Goal: Task Accomplishment & Management: Manage account settings

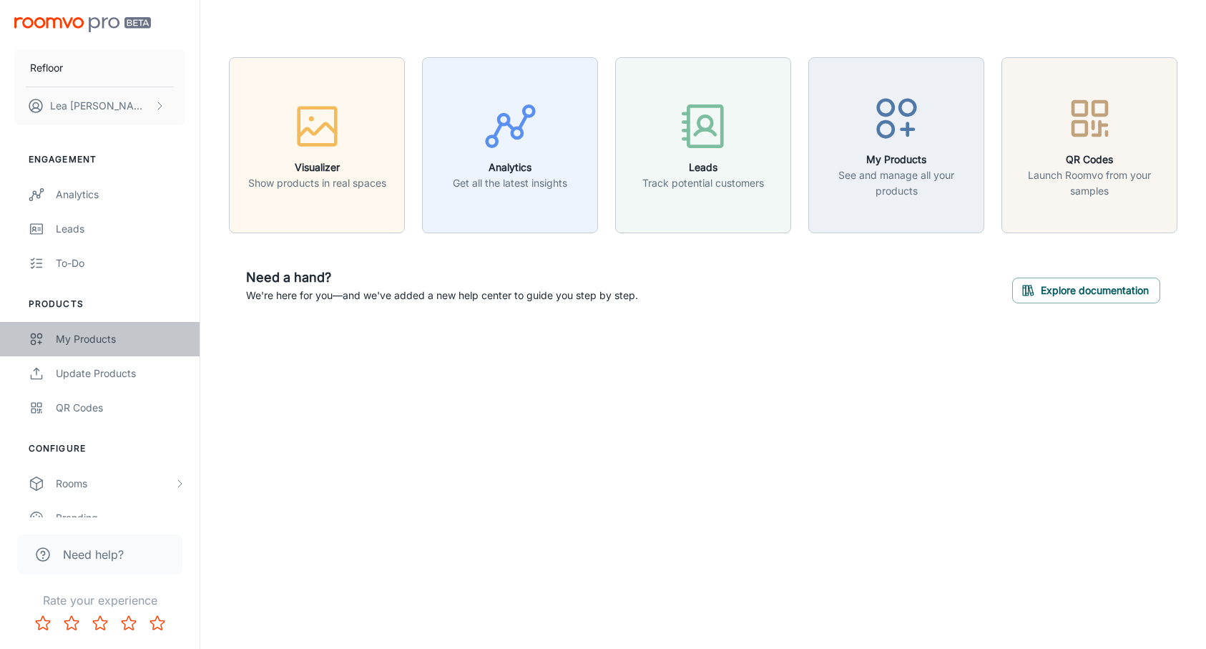
click at [86, 346] on div "My Products" at bounding box center [121, 339] width 130 height 16
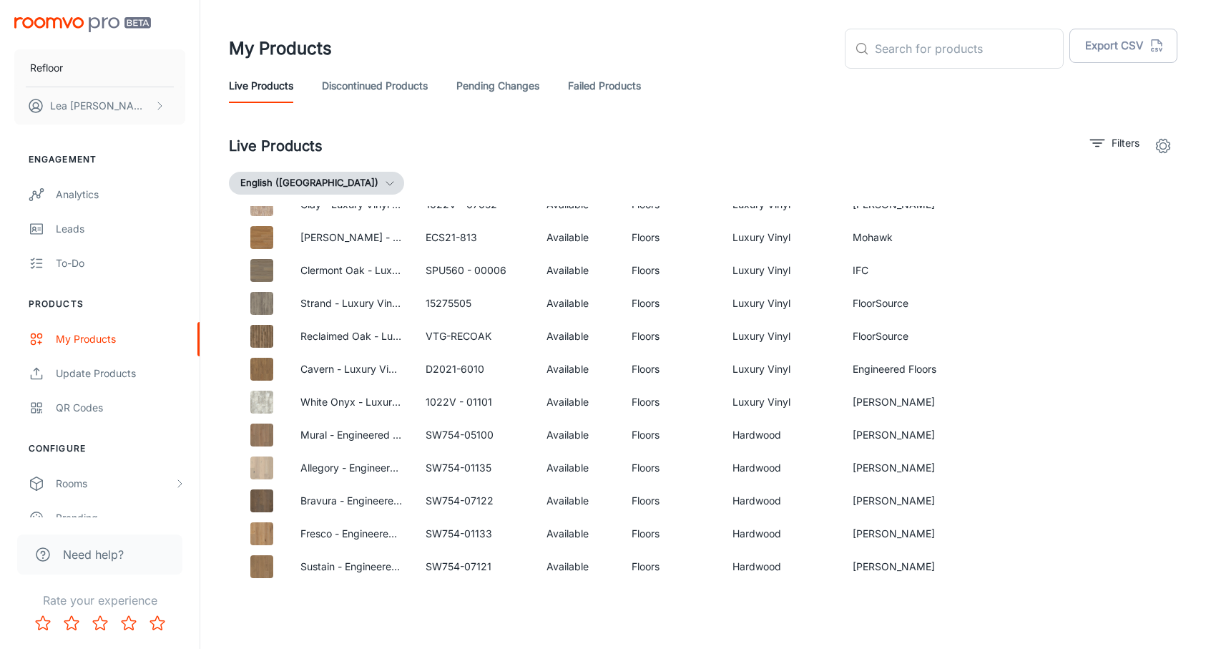
scroll to position [1305, 0]
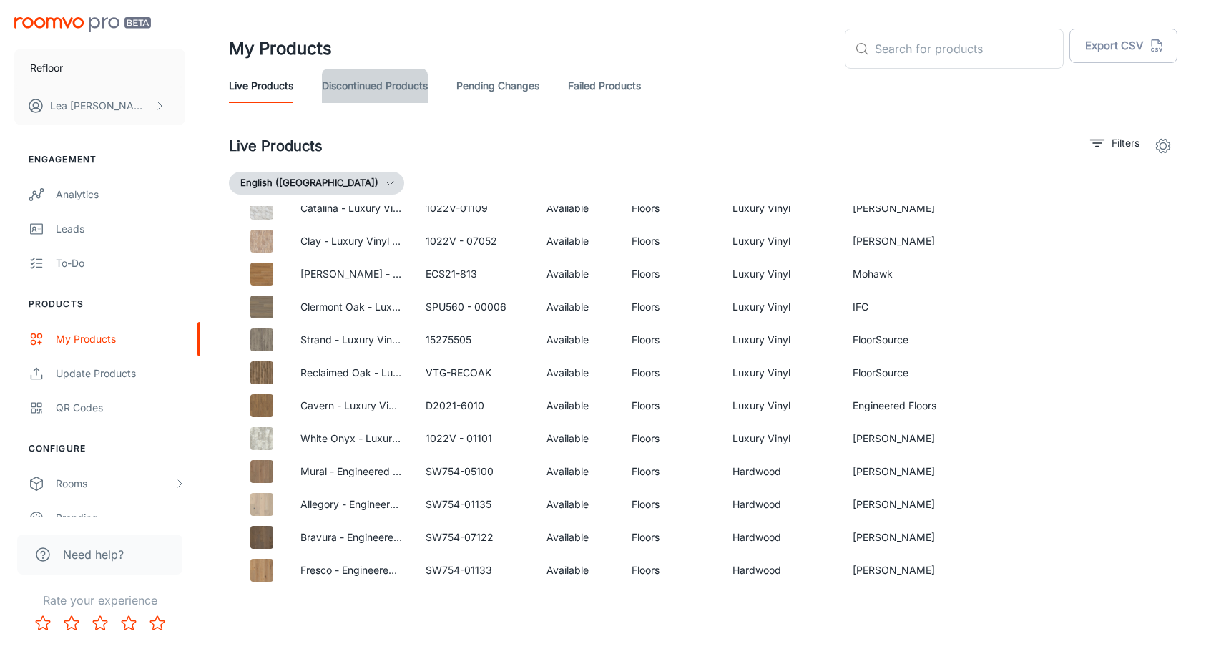
click at [379, 89] on link "Discontinued Products" at bounding box center [375, 86] width 106 height 34
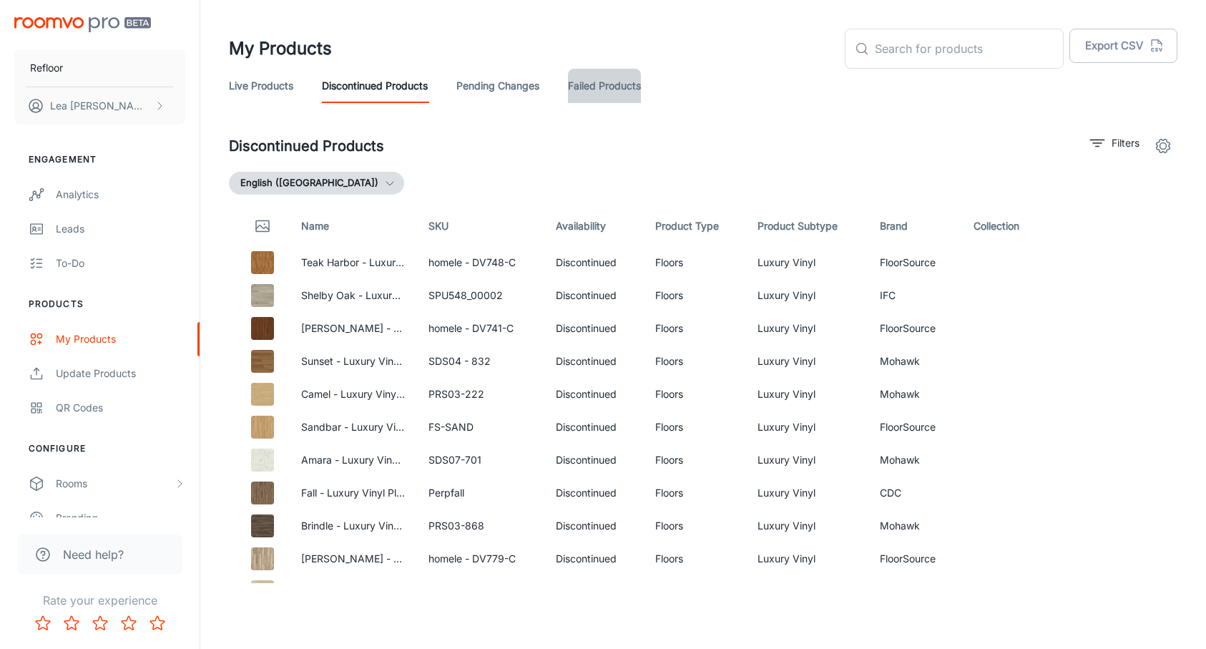
click at [602, 89] on link "Failed Products" at bounding box center [604, 86] width 73 height 34
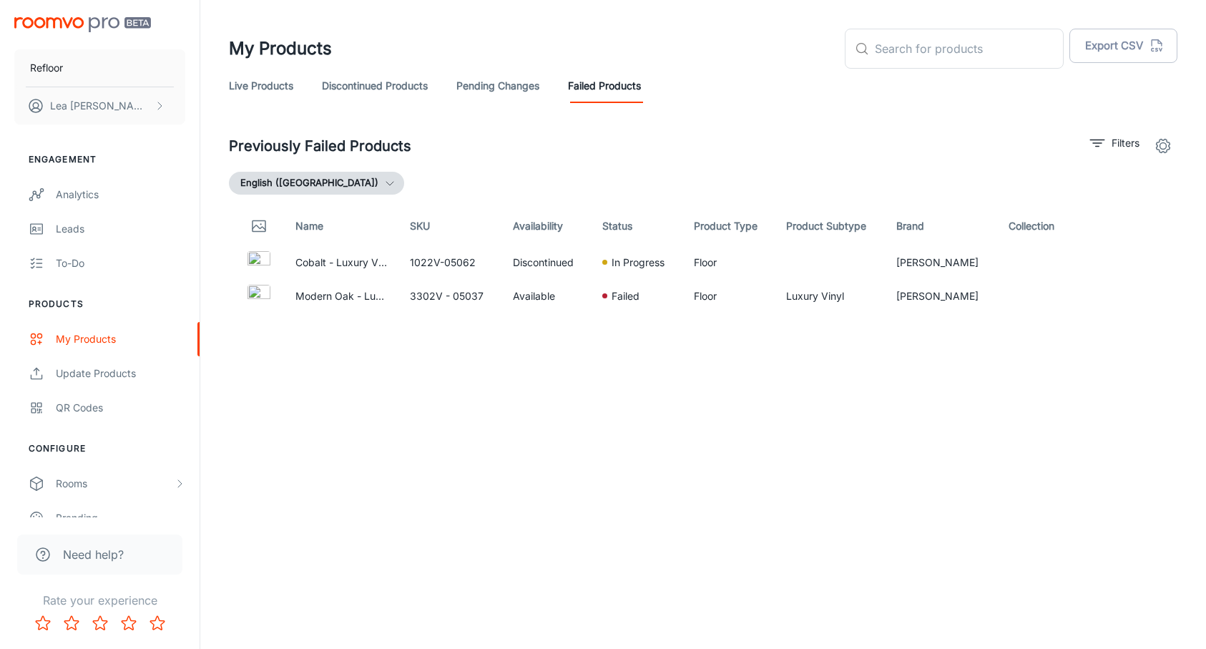
click at [497, 84] on link "Pending Changes" at bounding box center [498, 86] width 83 height 34
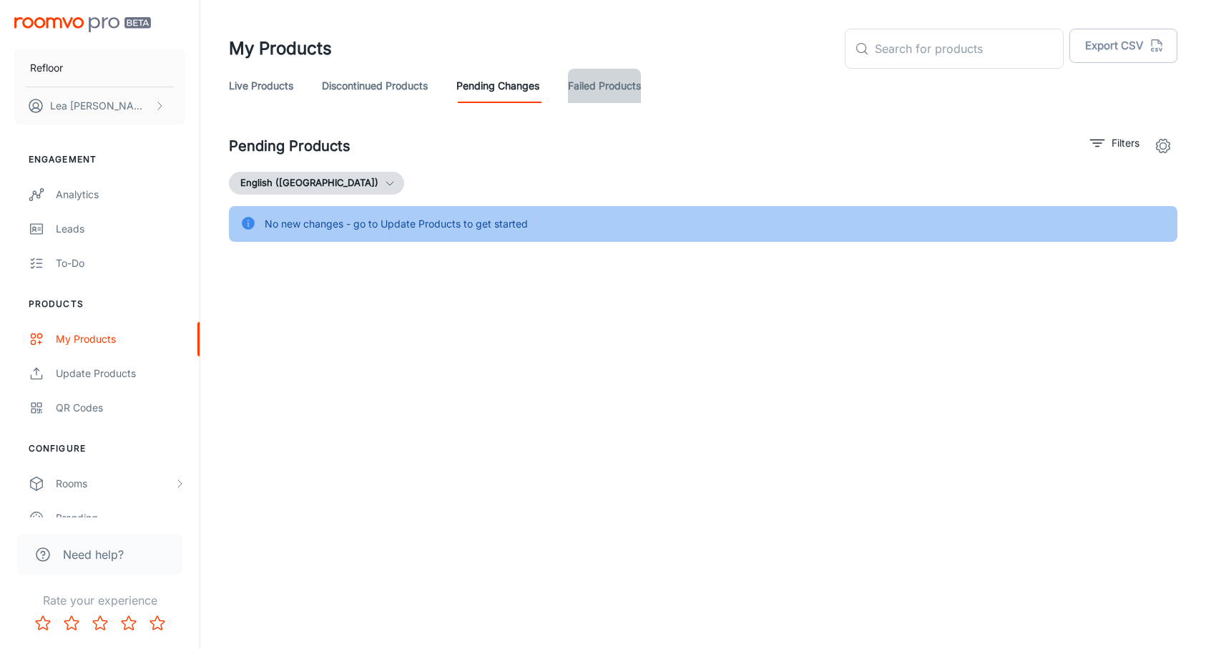
click at [615, 84] on link "Failed Products" at bounding box center [604, 86] width 73 height 34
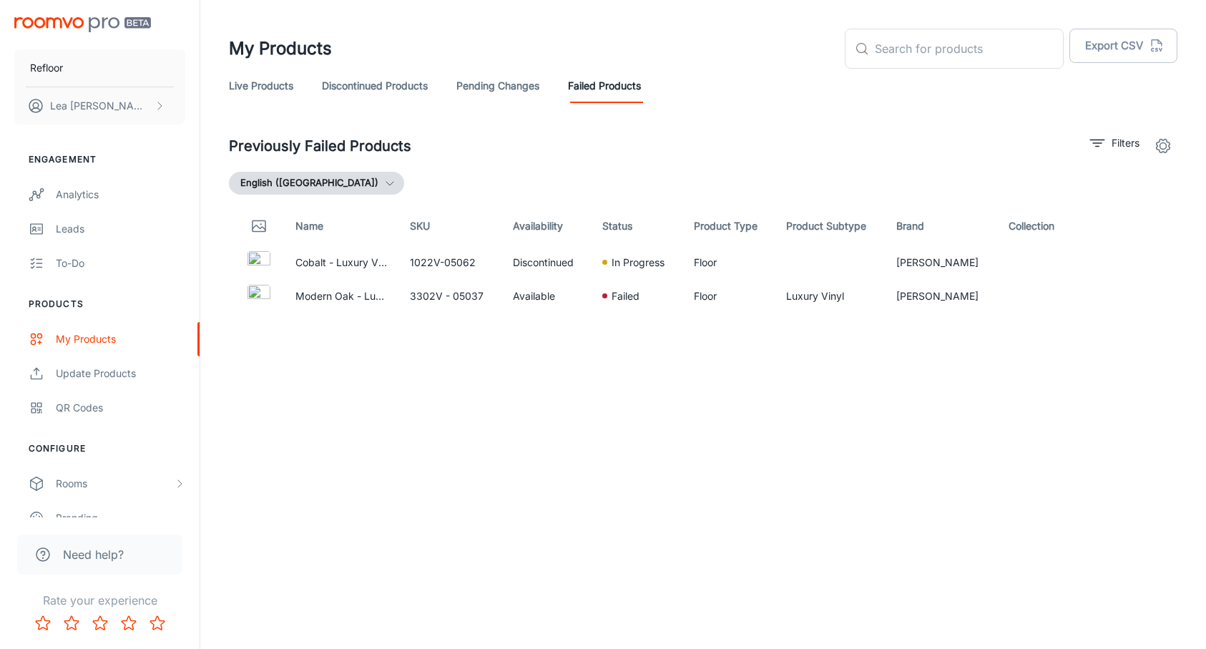
click at [480, 87] on link "Pending Changes" at bounding box center [498, 86] width 83 height 34
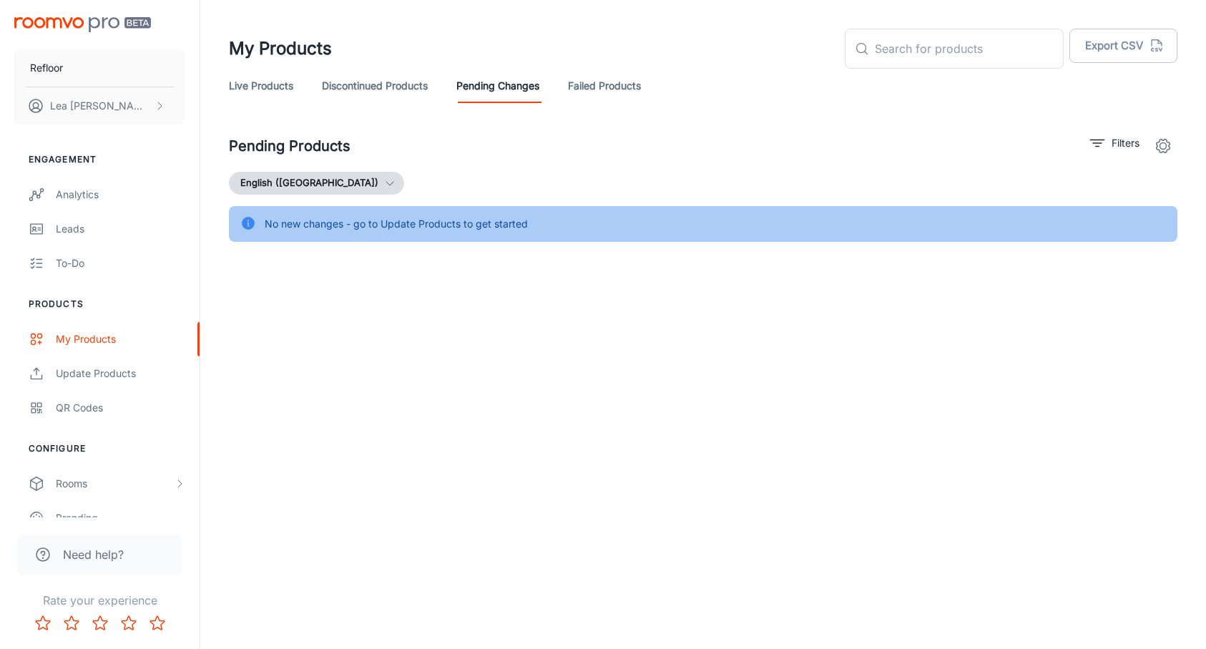
click at [600, 79] on link "Failed Products" at bounding box center [604, 86] width 73 height 34
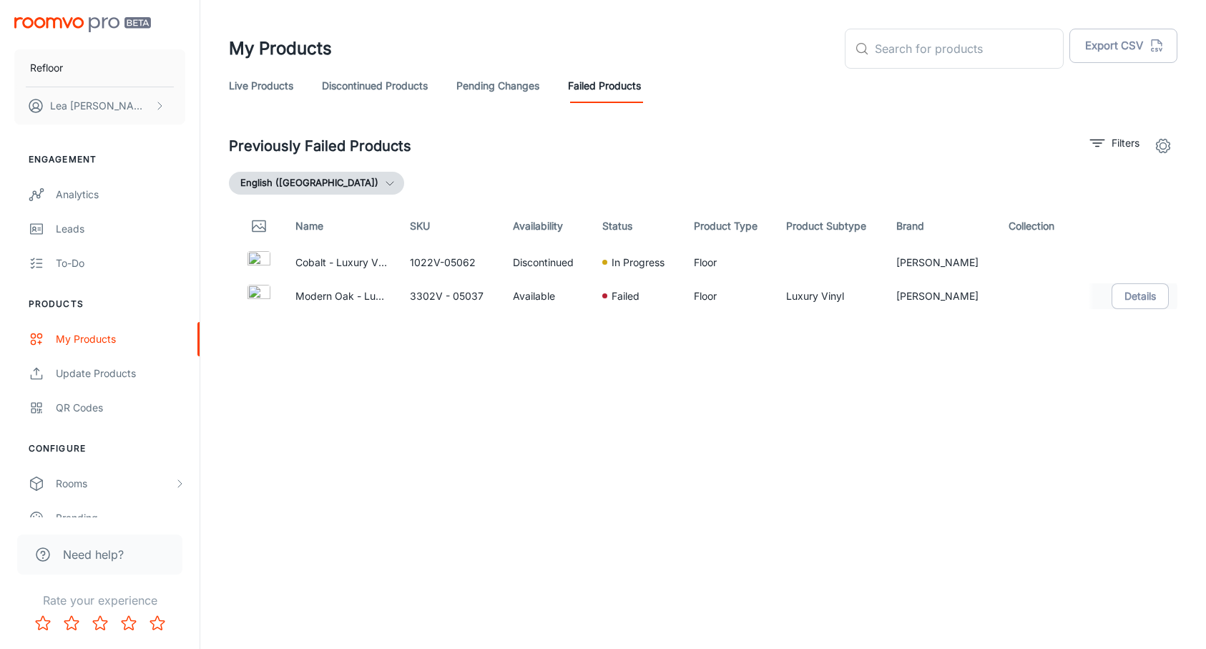
click at [556, 295] on td "Available" at bounding box center [546, 296] width 89 height 34
click at [631, 294] on div "Failed" at bounding box center [636, 296] width 68 height 16
click at [259, 296] on img at bounding box center [259, 296] width 23 height 23
click at [328, 296] on p "Modern Oak - Luxury Vinyl Plank Flooring" at bounding box center [342, 296] width 92 height 16
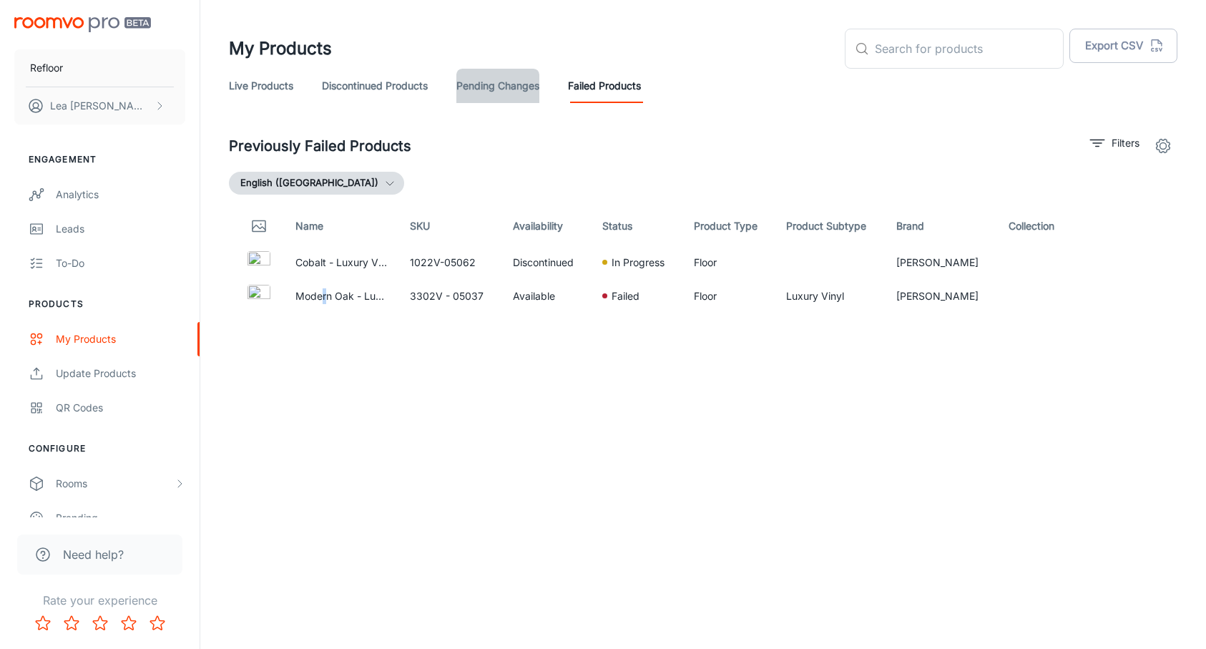
click at [489, 87] on link "Pending Changes" at bounding box center [498, 86] width 83 height 34
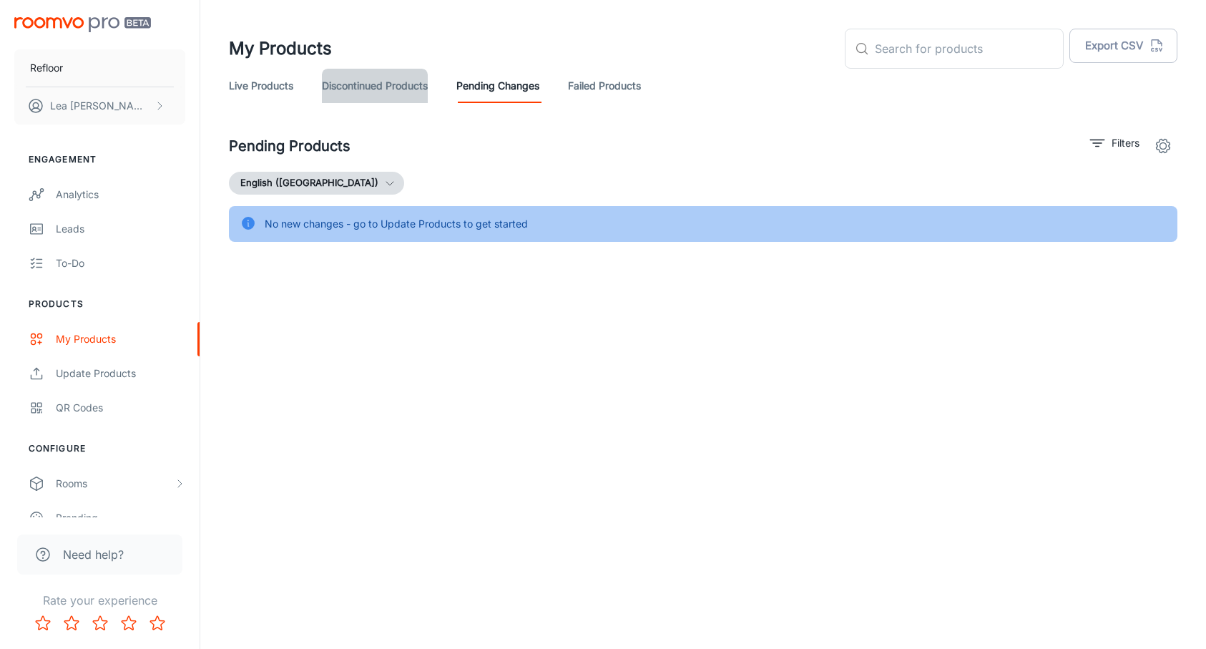
click at [374, 90] on link "Discontinued Products" at bounding box center [375, 86] width 106 height 34
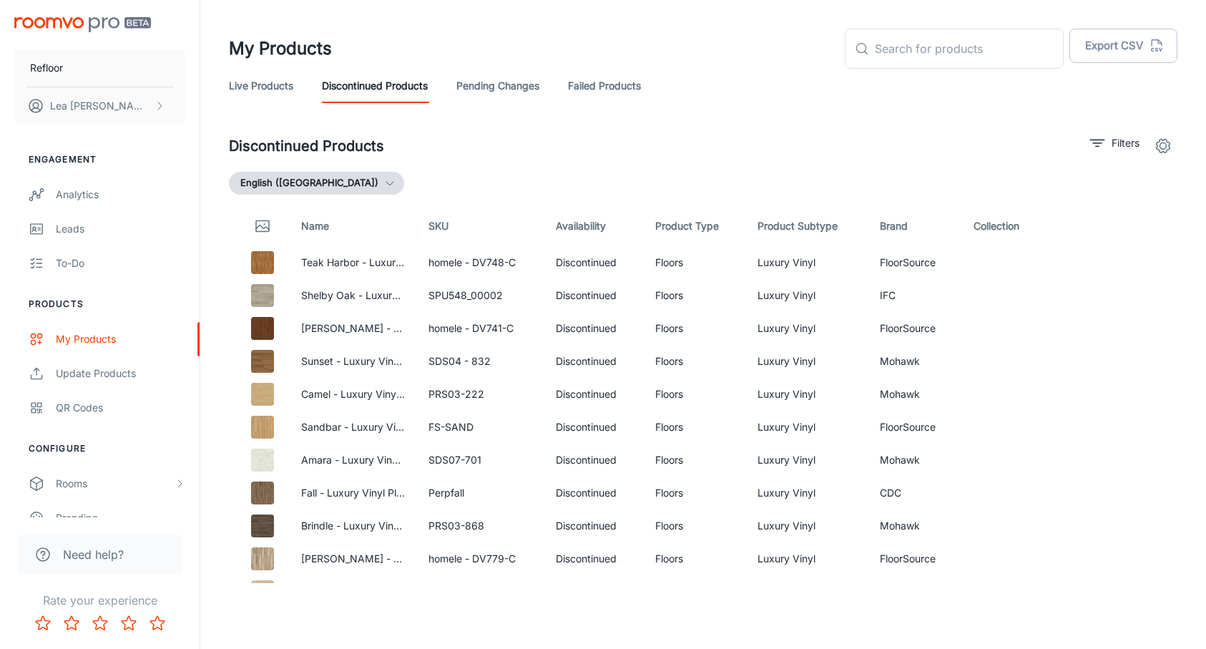
click at [280, 84] on link "Live Products" at bounding box center [261, 86] width 64 height 34
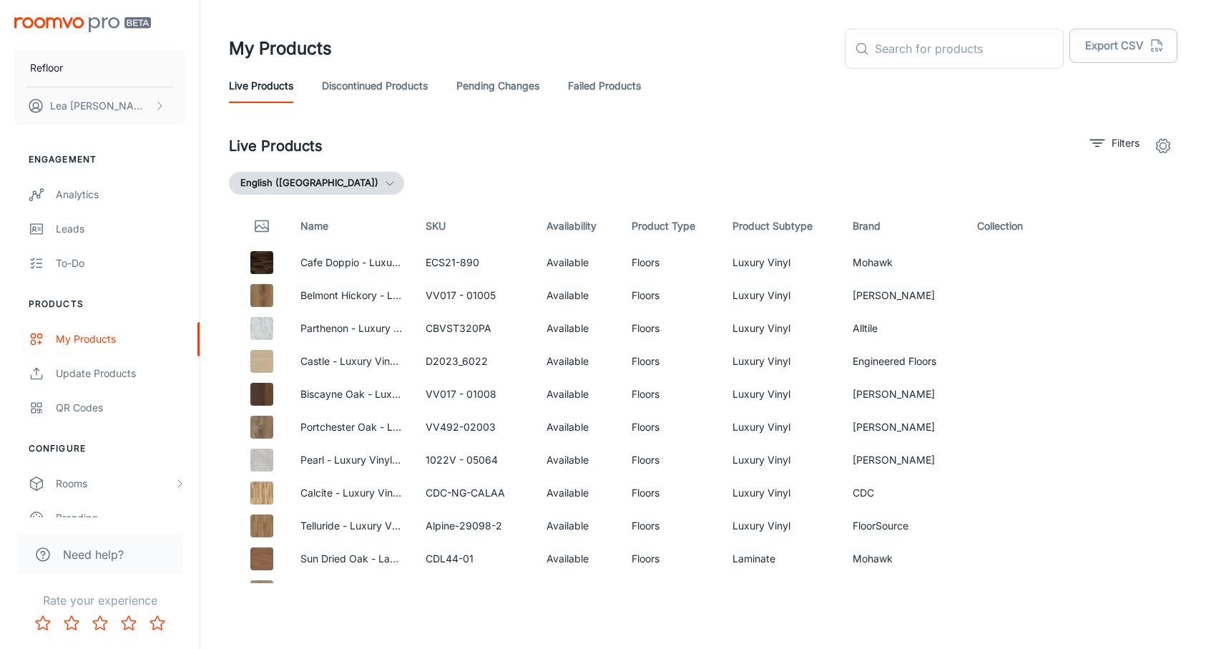
click at [526, 91] on link "Pending Changes" at bounding box center [498, 86] width 83 height 34
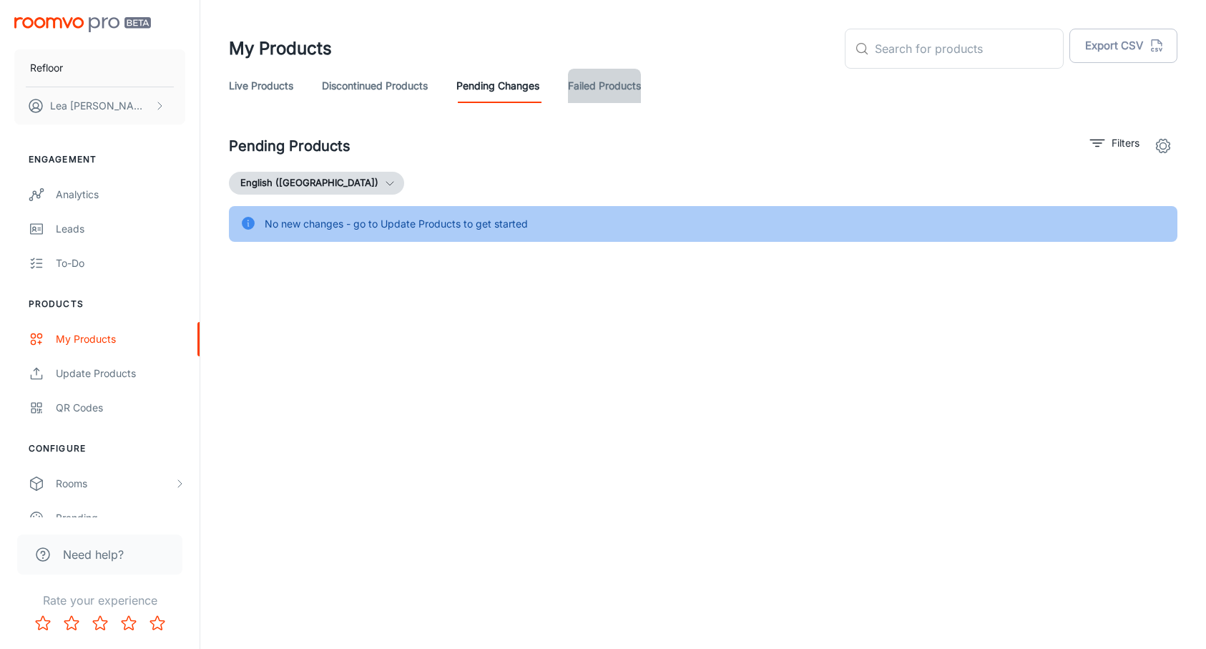
click at [602, 84] on link "Failed Products" at bounding box center [604, 86] width 73 height 34
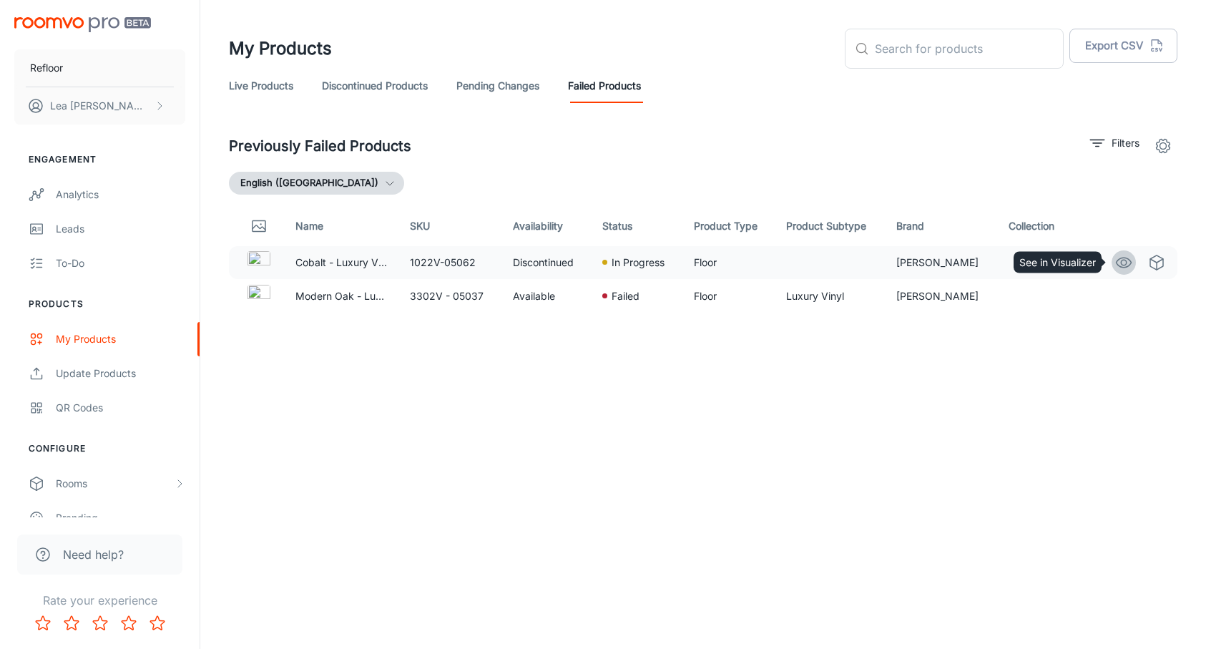
click at [1124, 267] on icon "See in Visualizer" at bounding box center [1124, 263] width 15 height 10
